Goal: Navigation & Orientation: Find specific page/section

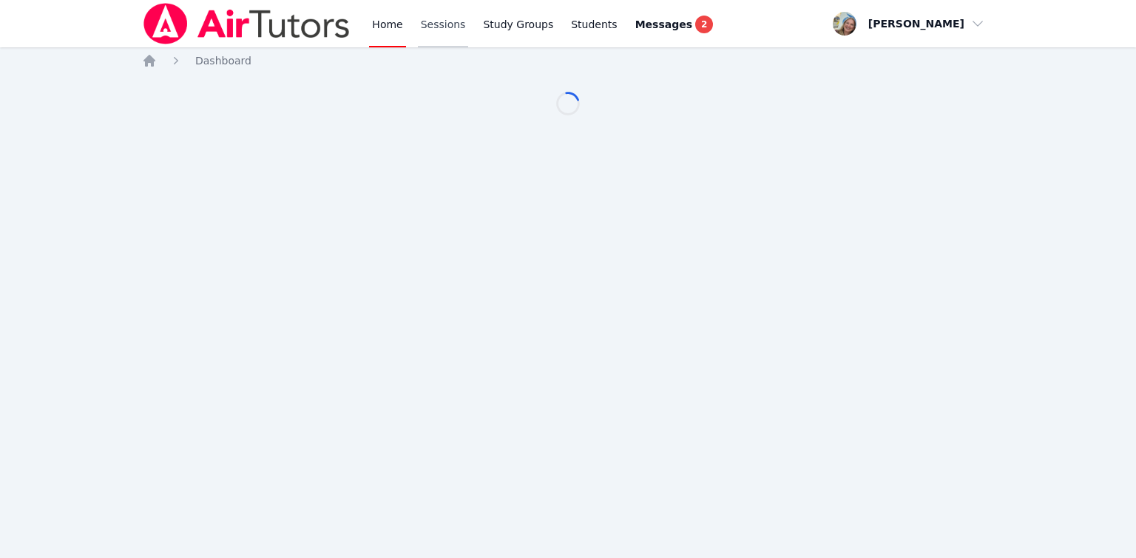
drag, startPoint x: 0, startPoint y: 0, endPoint x: 456, endPoint y: 27, distance: 457.1
click at [456, 27] on link "Sessions" at bounding box center [443, 23] width 51 height 47
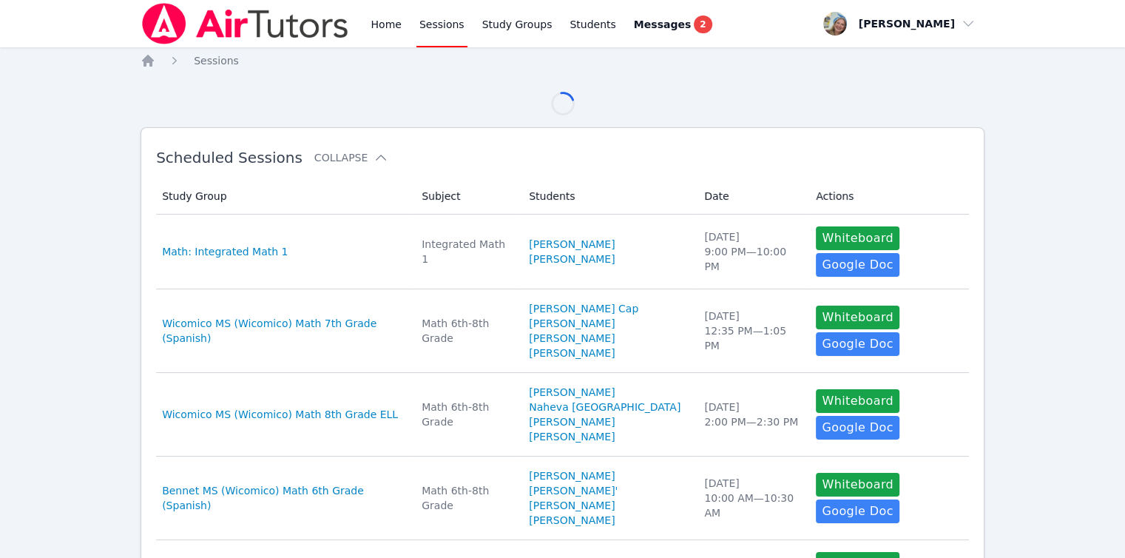
click at [456, 27] on link "Sessions" at bounding box center [441, 23] width 51 height 47
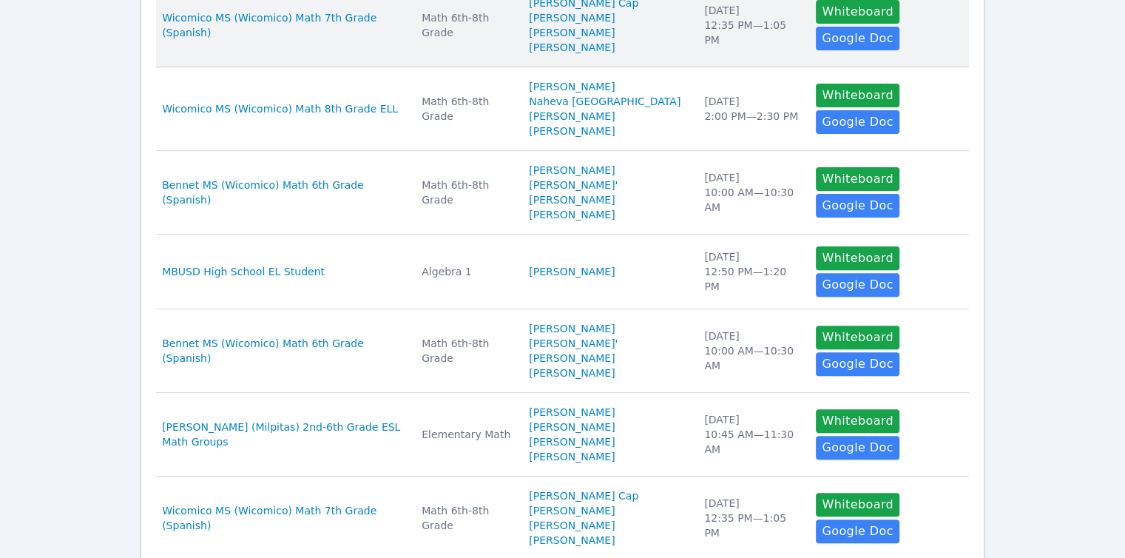
scroll to position [705, 0]
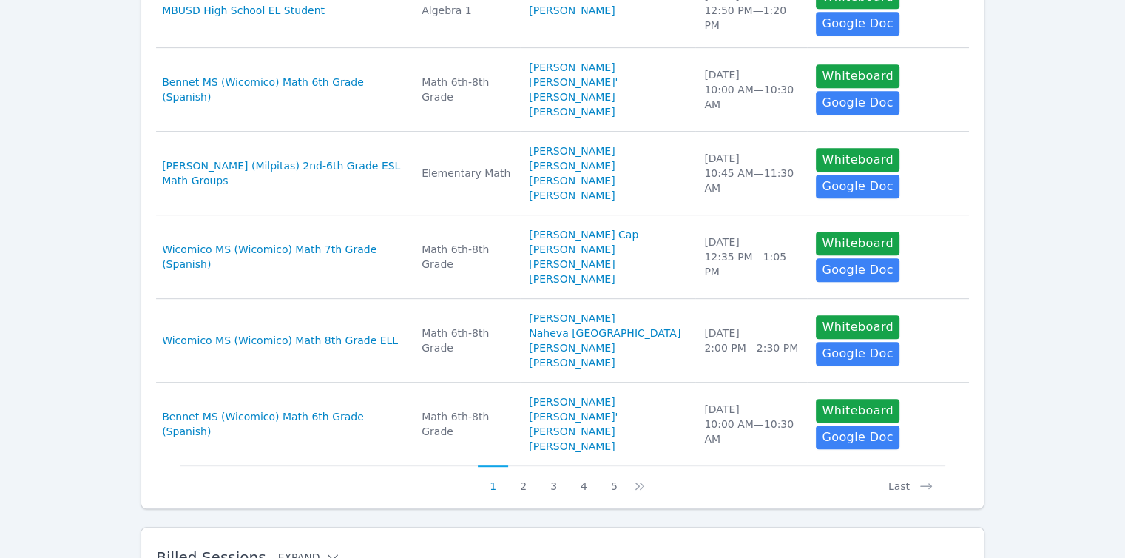
click at [325, 550] on icon at bounding box center [332, 557] width 15 height 15
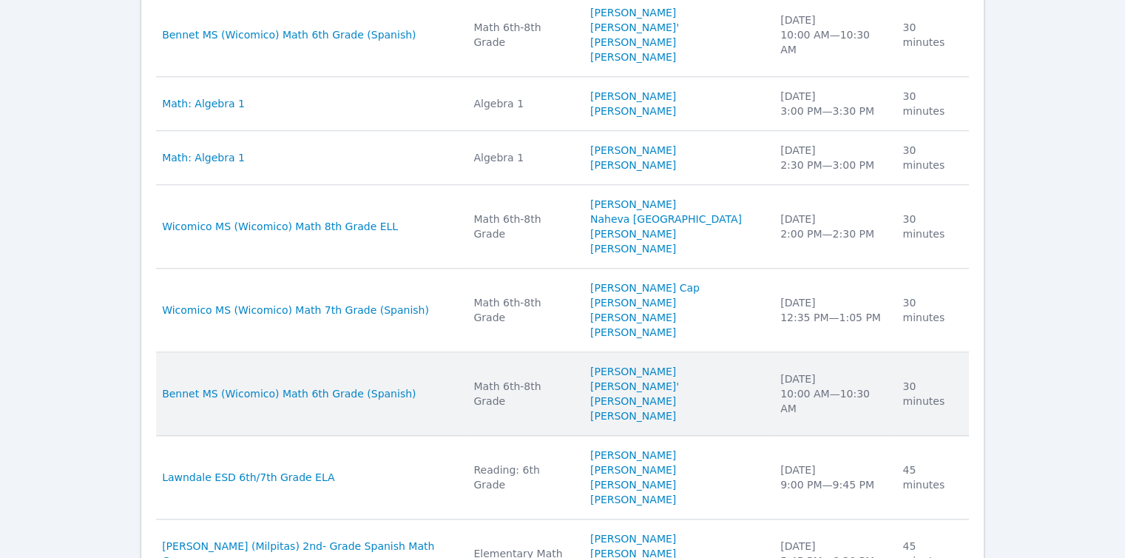
scroll to position [1493, 0]
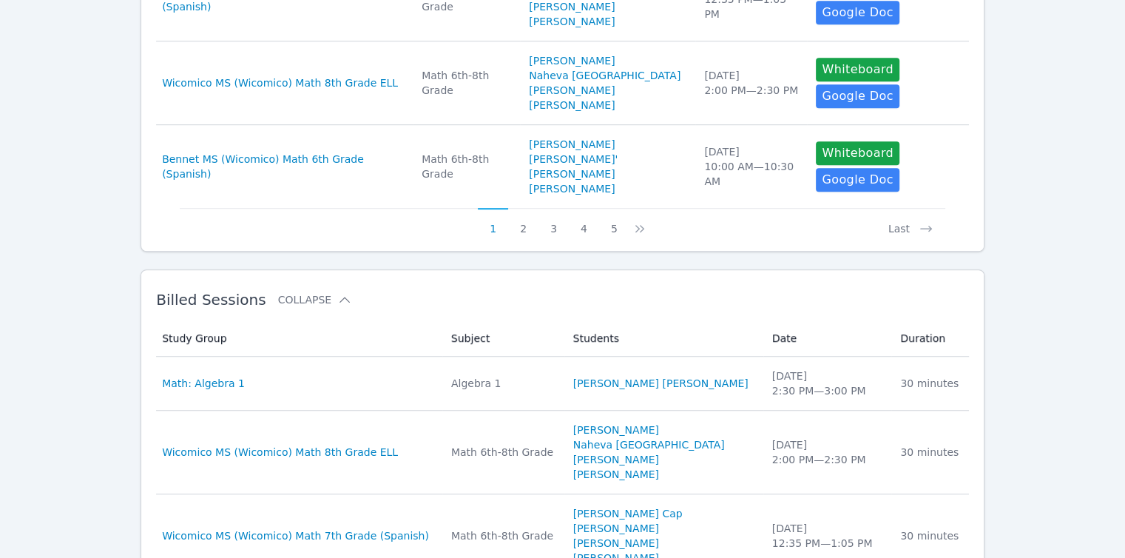
scroll to position [961, 0]
